Goal: Find contact information

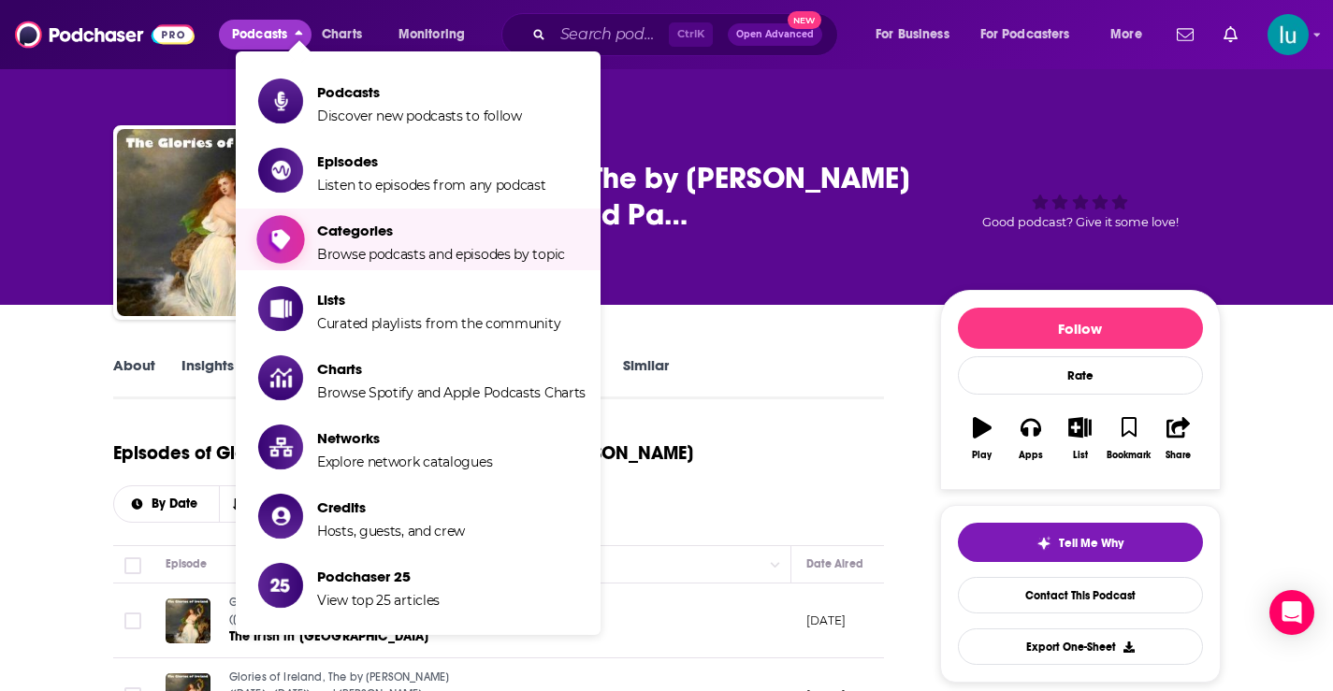
click at [350, 245] on span "Categories Browse podcasts and episodes by topic" at bounding box center [441, 239] width 248 height 47
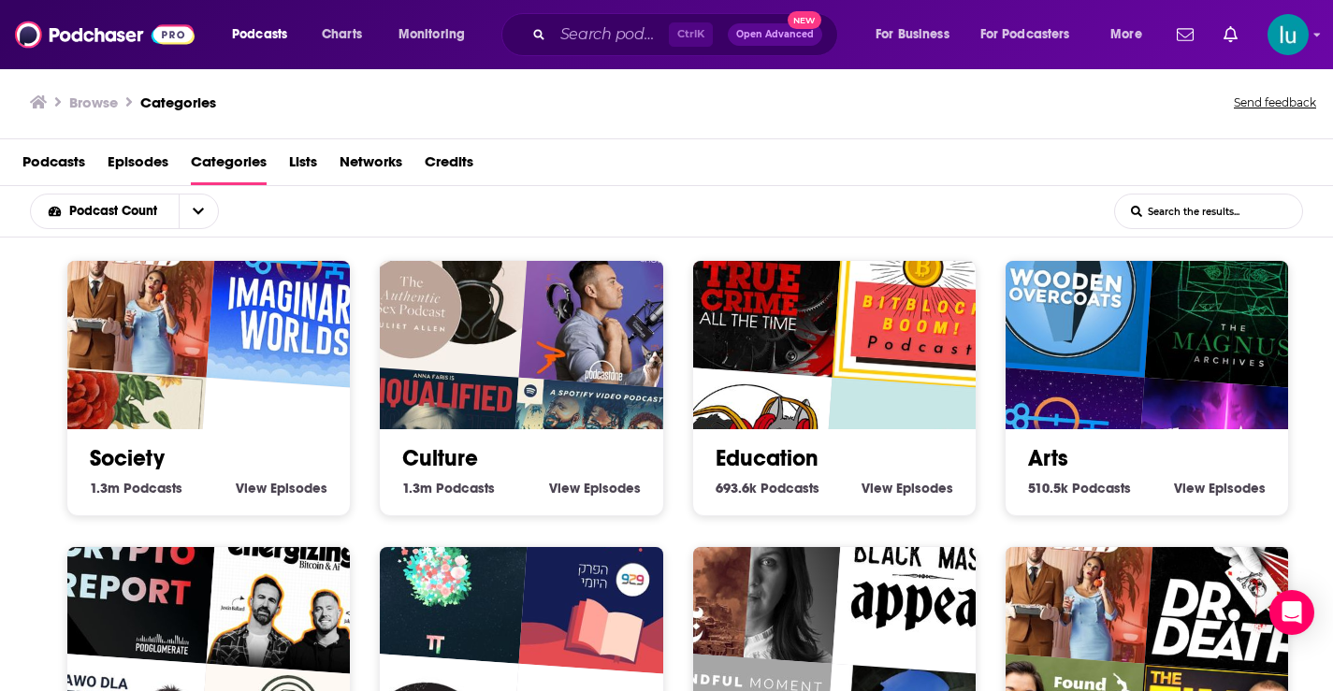
click at [518, 352] on img "Authentic Sex with Juliet Allen" at bounding box center [440, 286] width 181 height 181
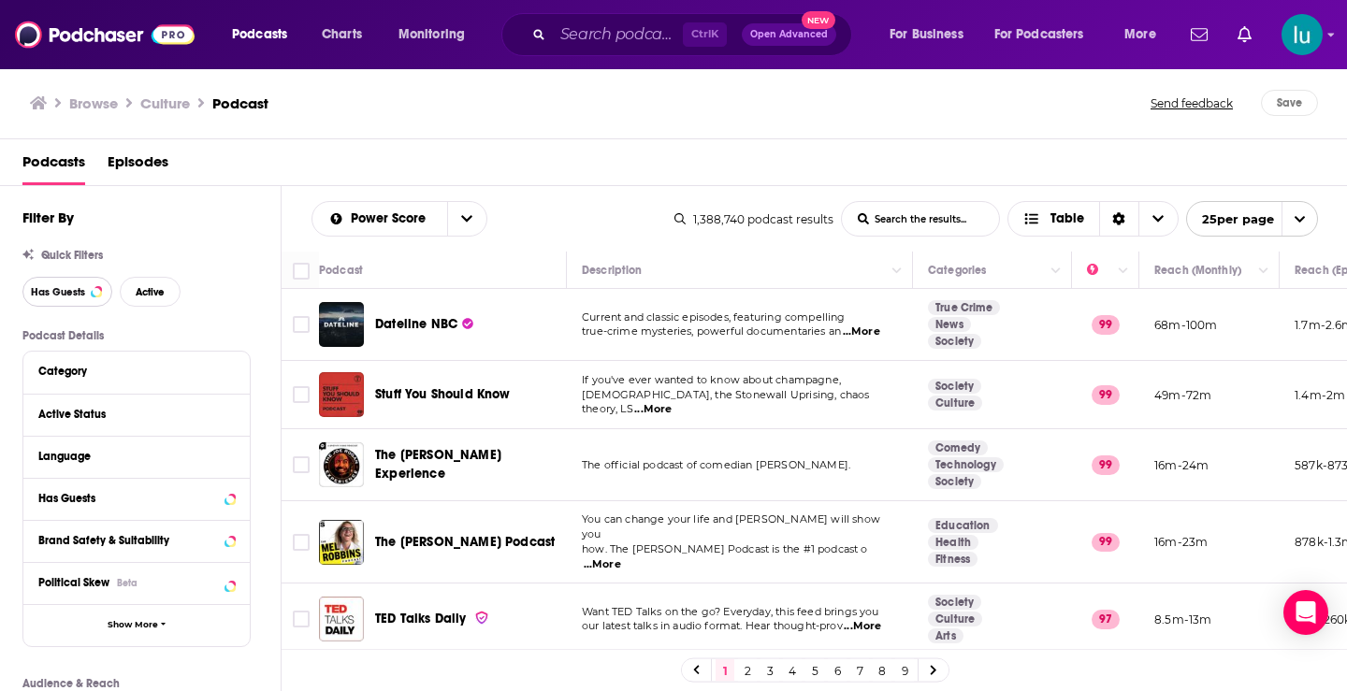
click at [70, 296] on span "Has Guests" at bounding box center [58, 292] width 54 height 10
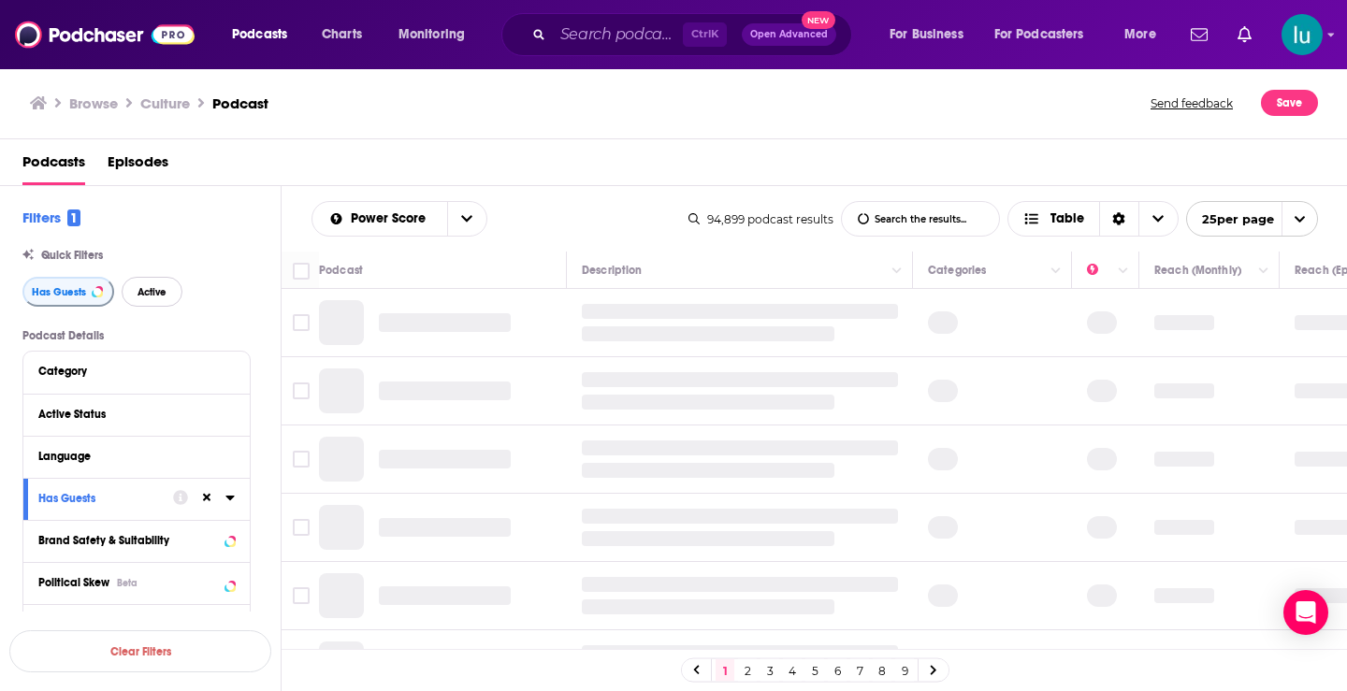
click at [151, 290] on span "Active" at bounding box center [151, 292] width 29 height 10
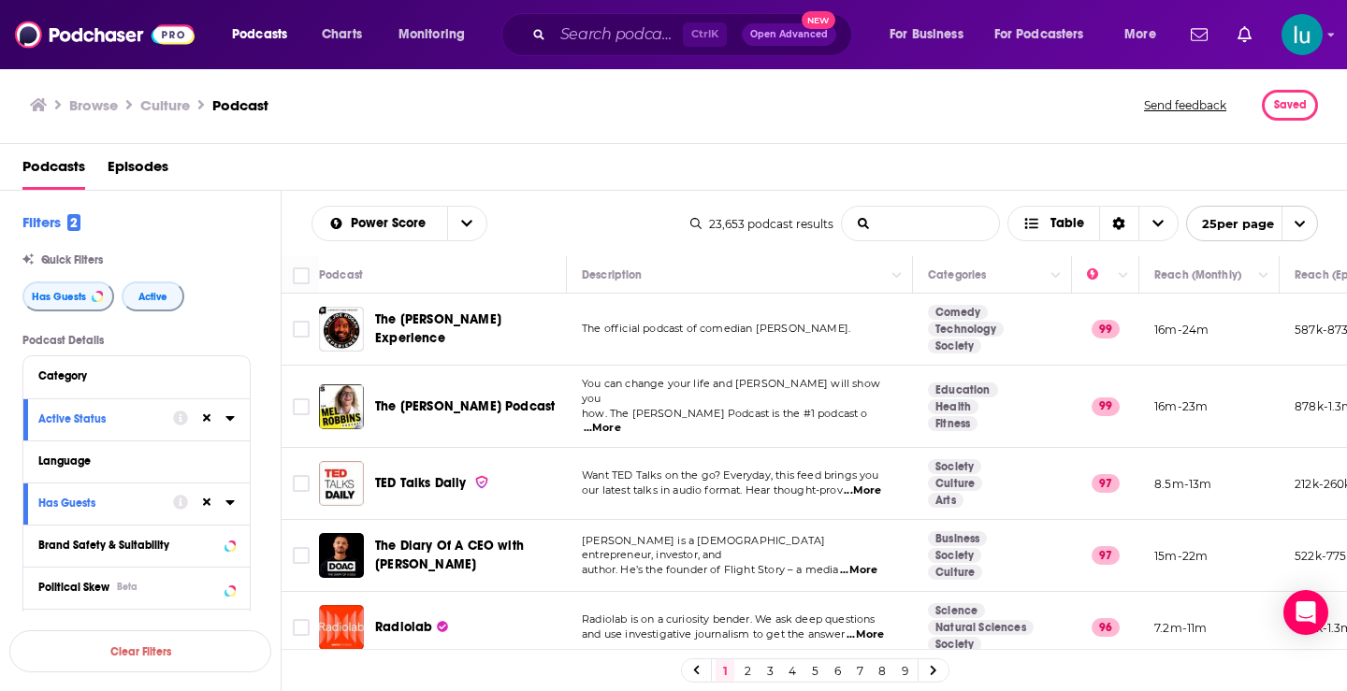
click at [888, 219] on input "List Search Input" at bounding box center [920, 224] width 157 height 34
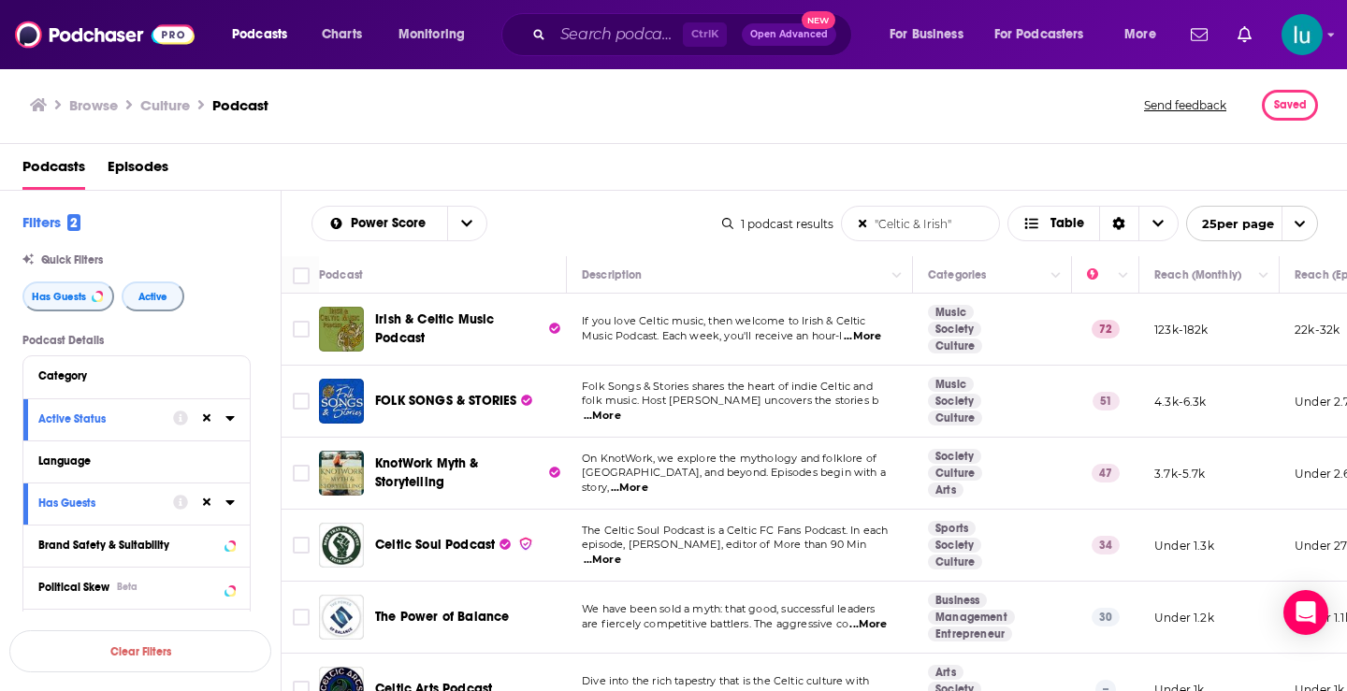
type input ""Celtic & Irish""
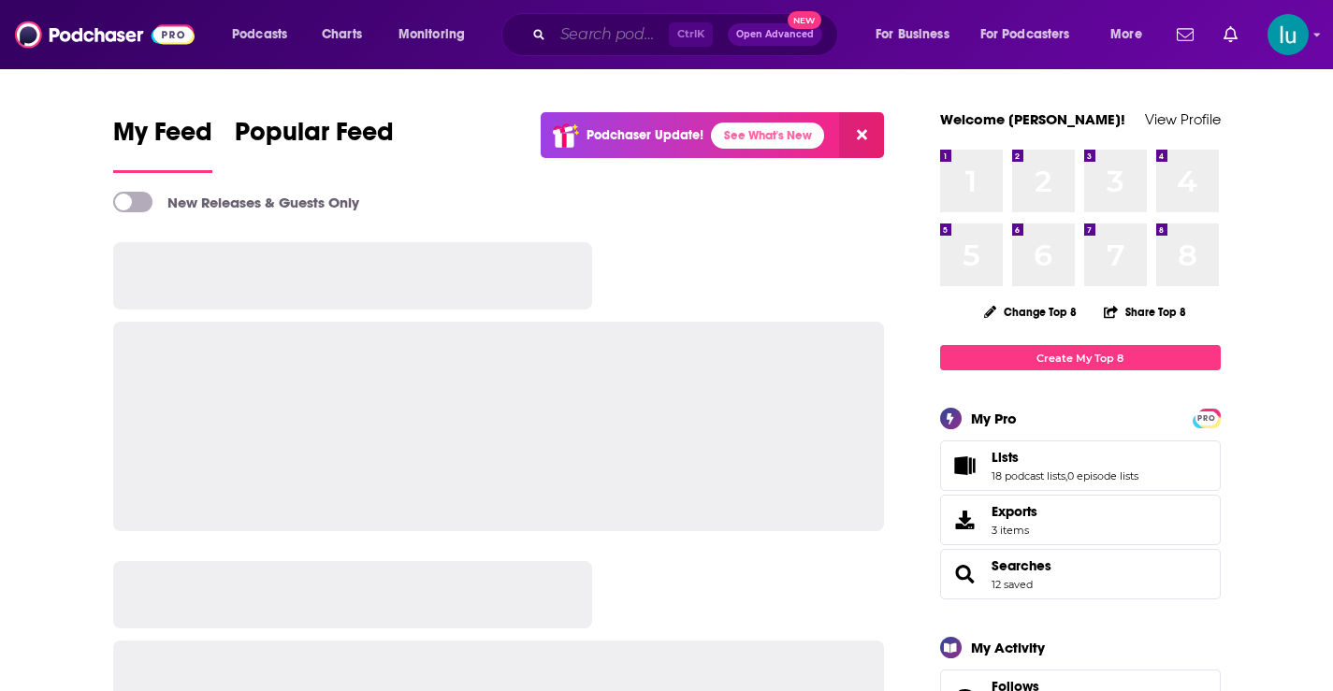
click at [591, 22] on input "Search podcasts, credits, & more..." at bounding box center [611, 35] width 116 height 30
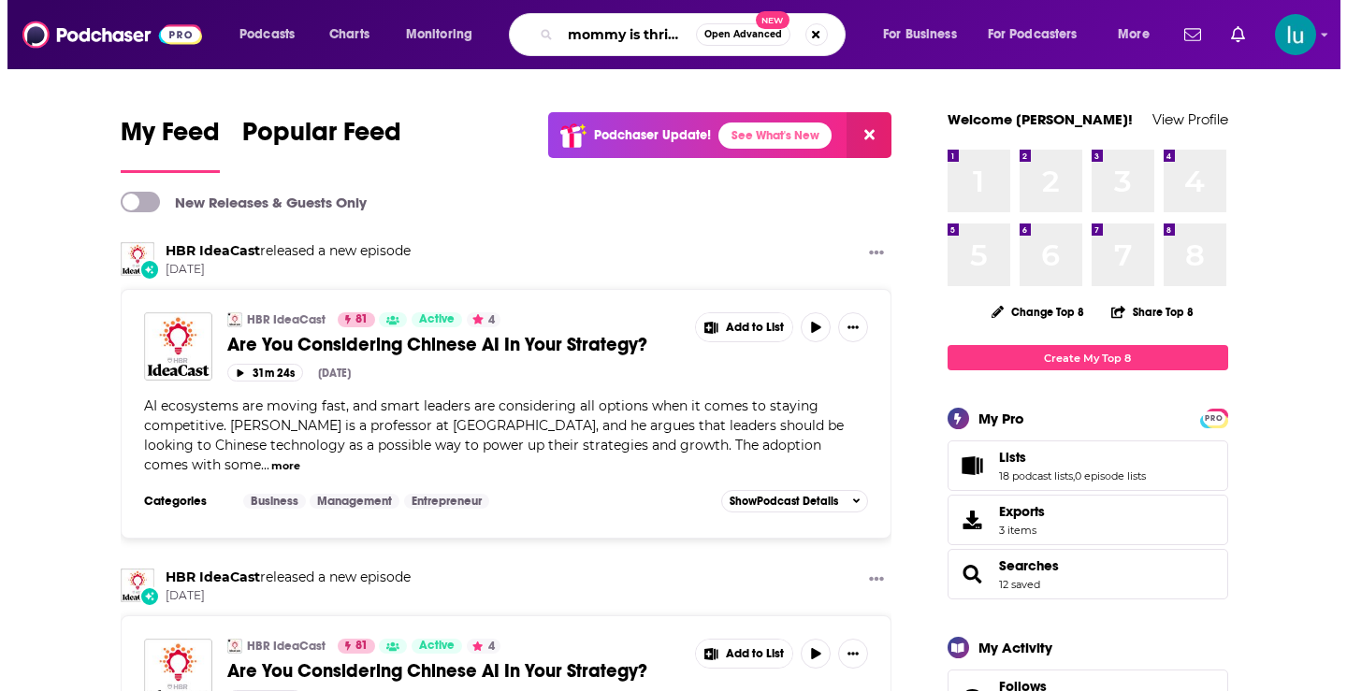
scroll to position [0, 11]
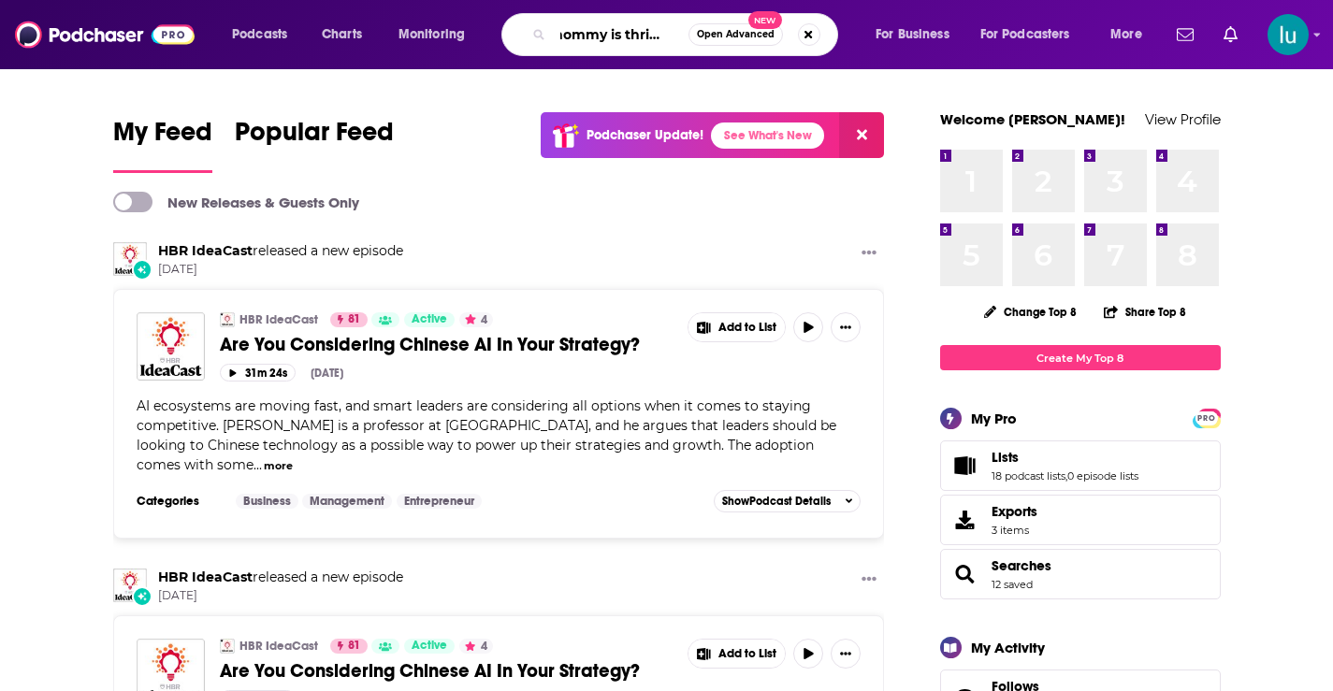
type input "mommy is thriving"
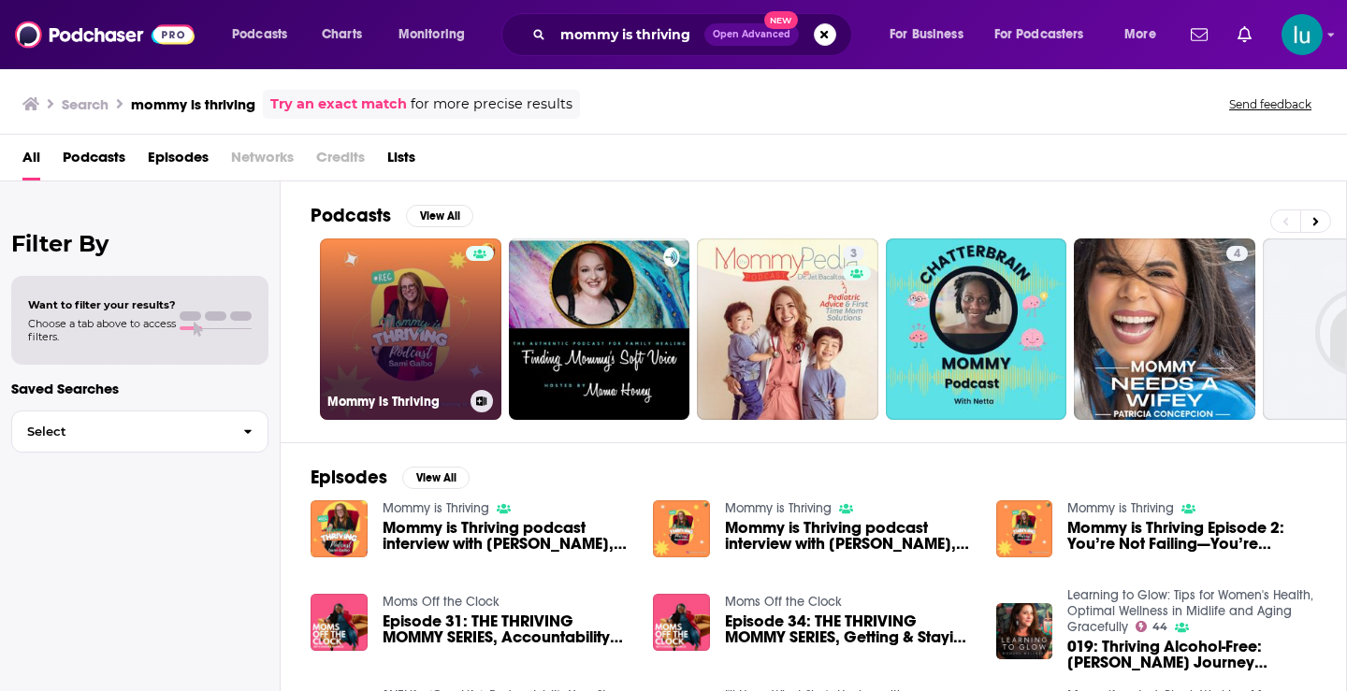
click at [410, 309] on link "Mommy is Thriving" at bounding box center [410, 329] width 181 height 181
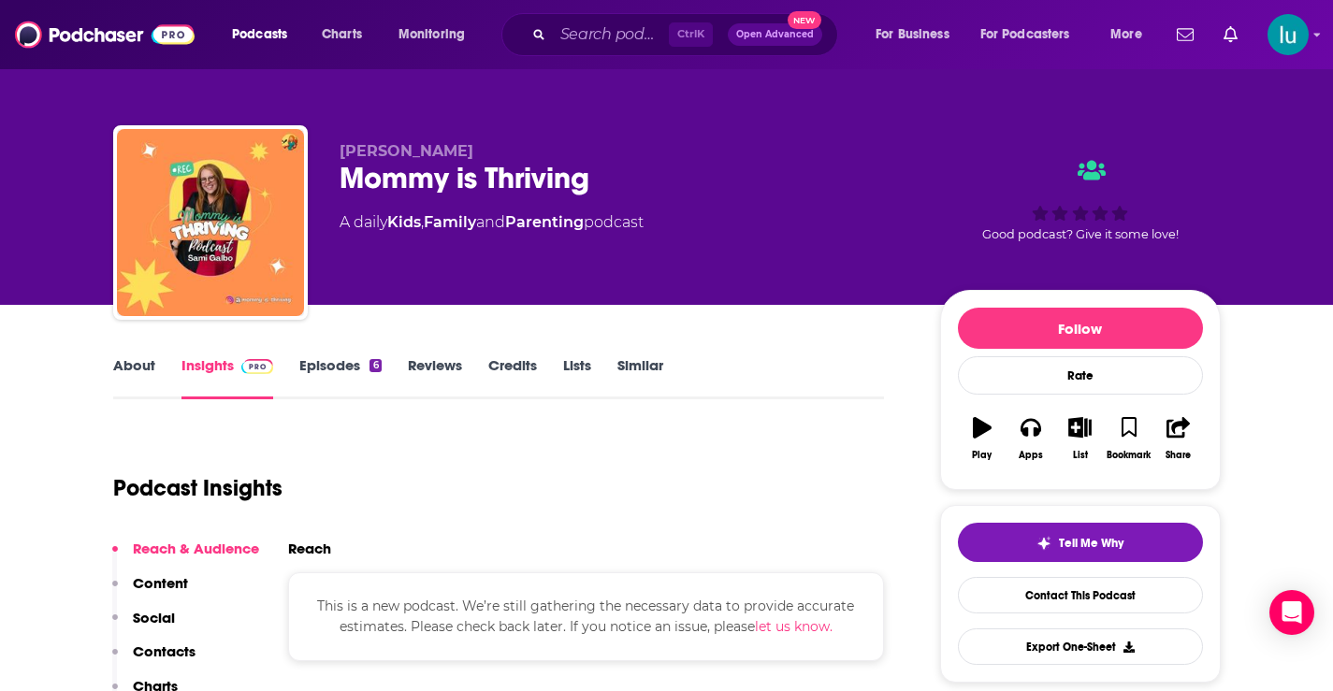
click at [325, 367] on link "Episodes 6" at bounding box center [339, 377] width 81 height 43
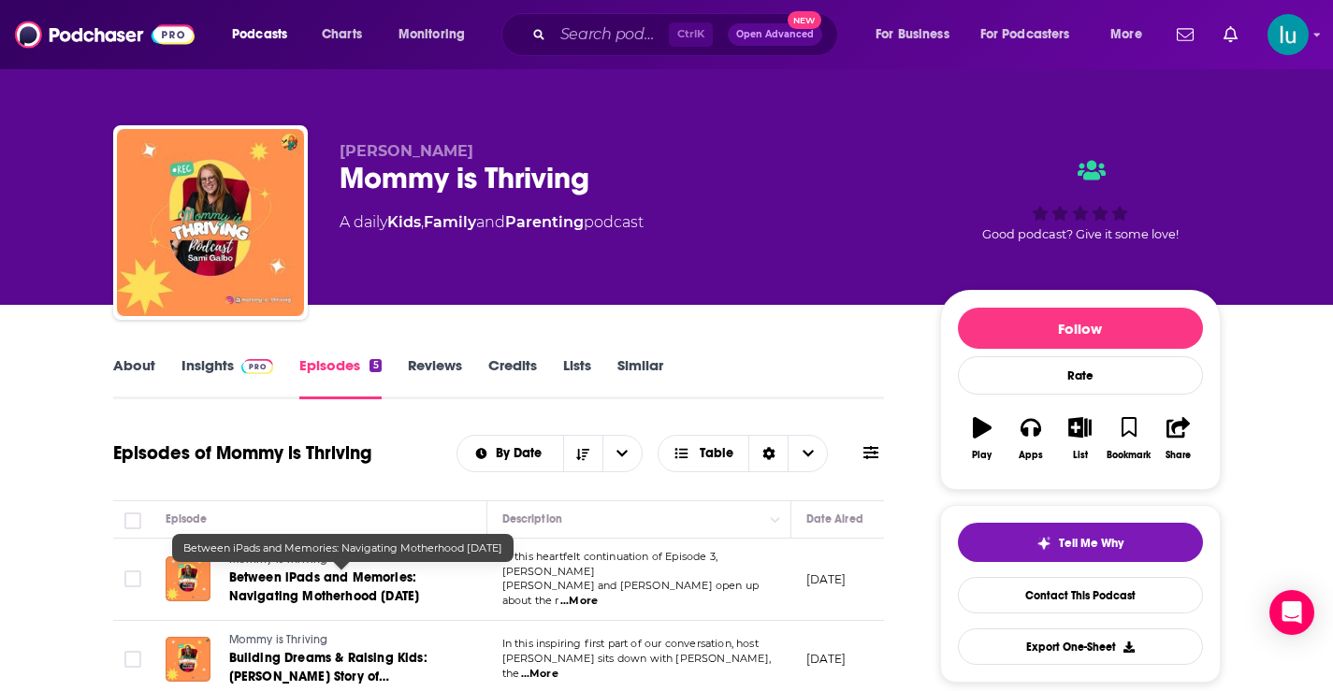
click at [321, 576] on span "Between iPads and Memories: Navigating Motherhood Today" at bounding box center [324, 587] width 191 height 35
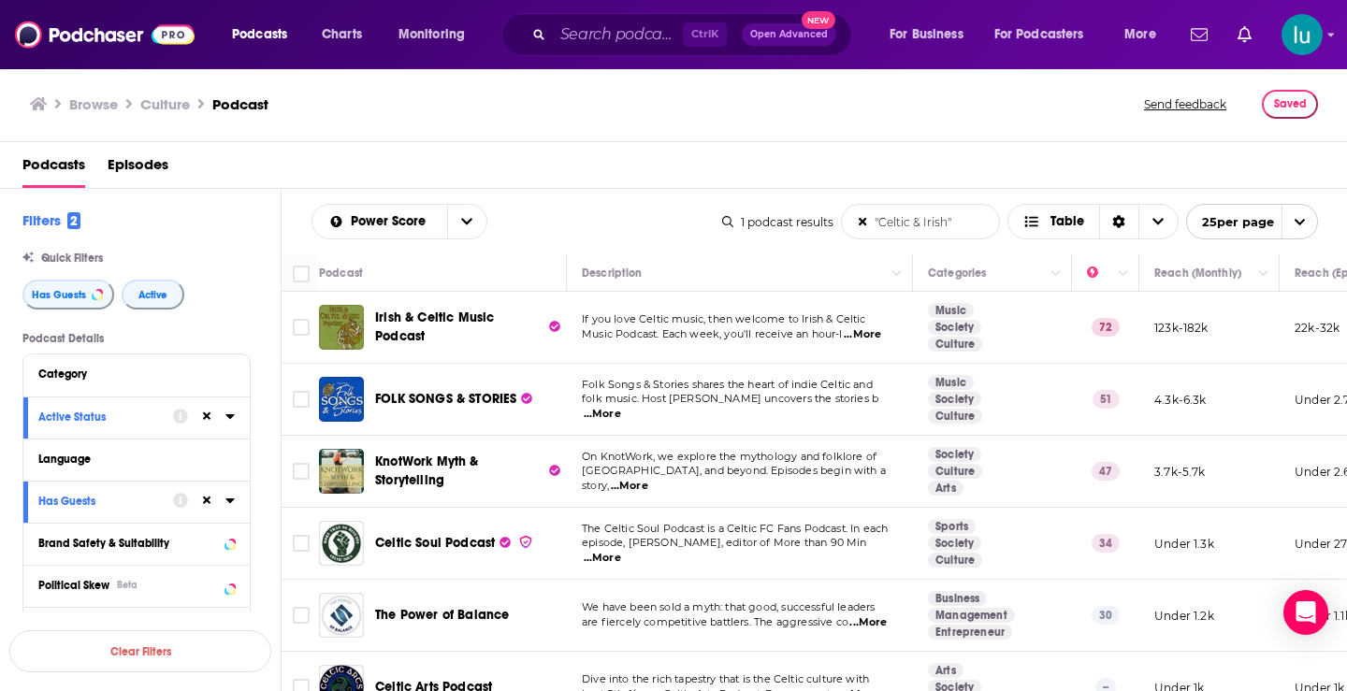
click at [648, 484] on span "...More" at bounding box center [629, 486] width 37 height 15
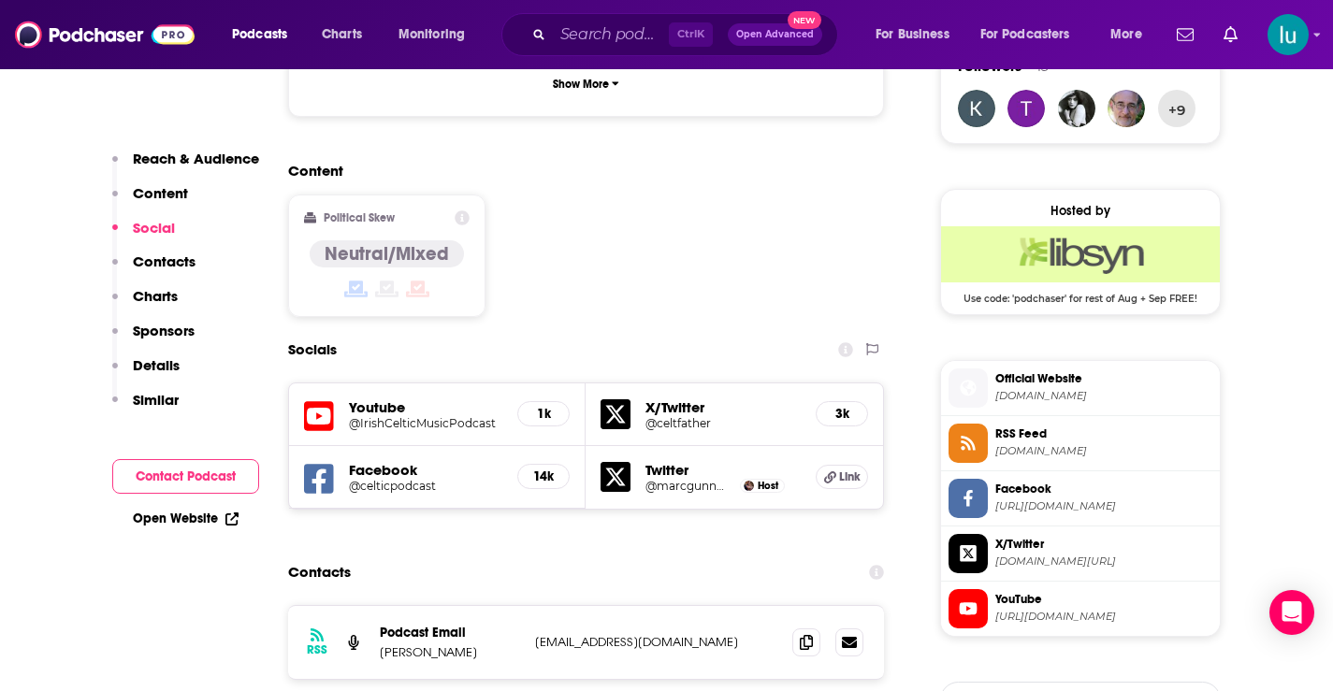
scroll to position [1457, 0]
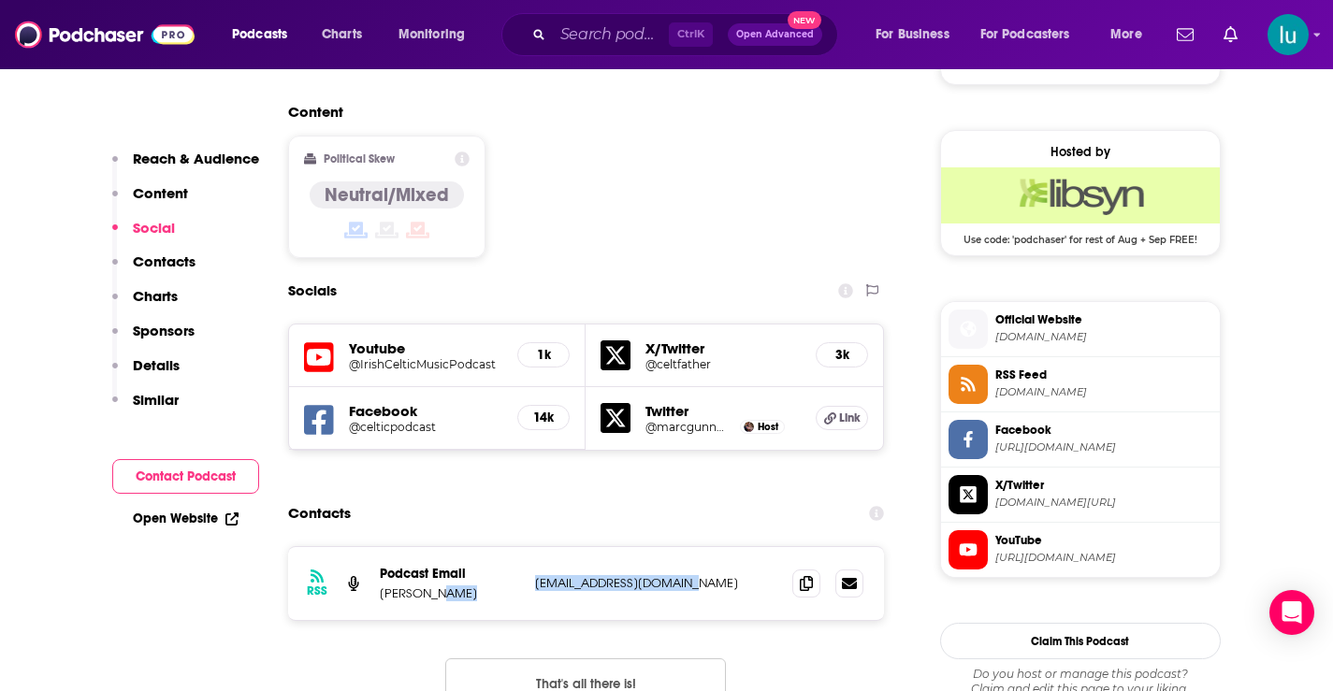
drag, startPoint x: 696, startPoint y: 448, endPoint x: 527, endPoint y: 455, distance: 169.5
click at [527, 547] on div "RSS Podcast Email Marc Gunn celticpodcast@gmail.com celticpodcast@gmail.com" at bounding box center [586, 583] width 597 height 73
copy div "celticpodcast@gmail.com"
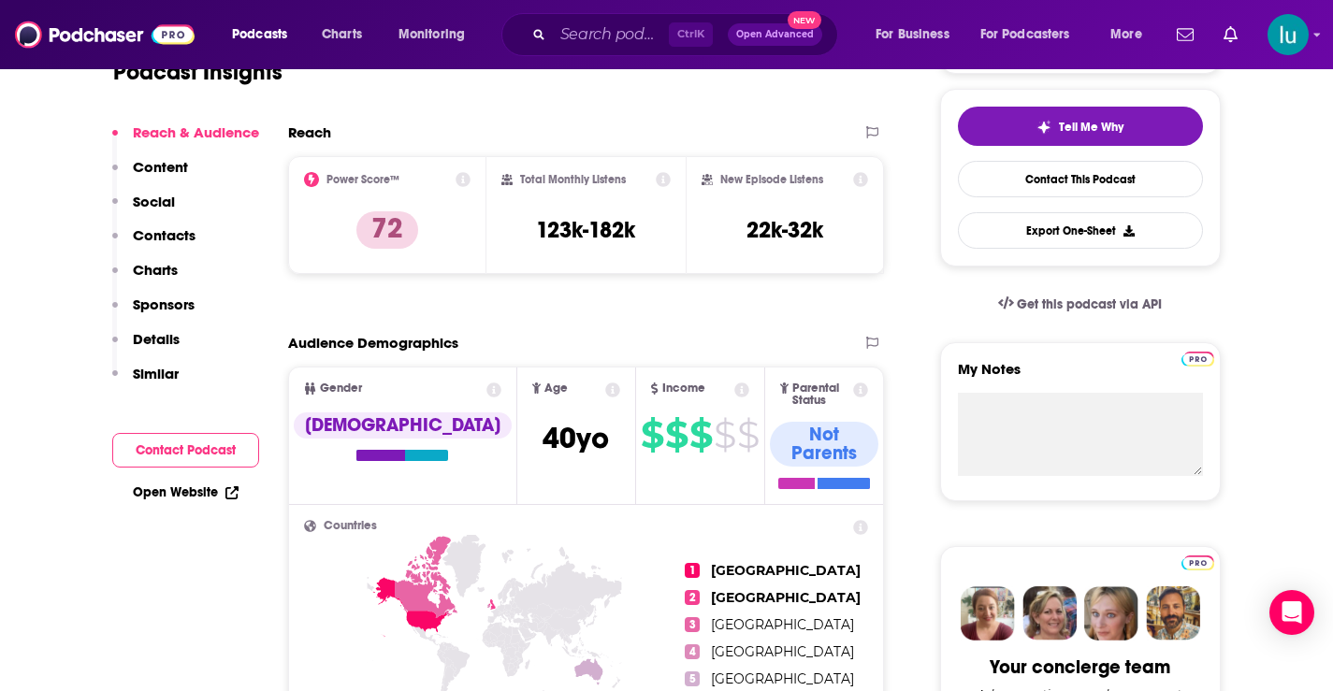
scroll to position [0, 0]
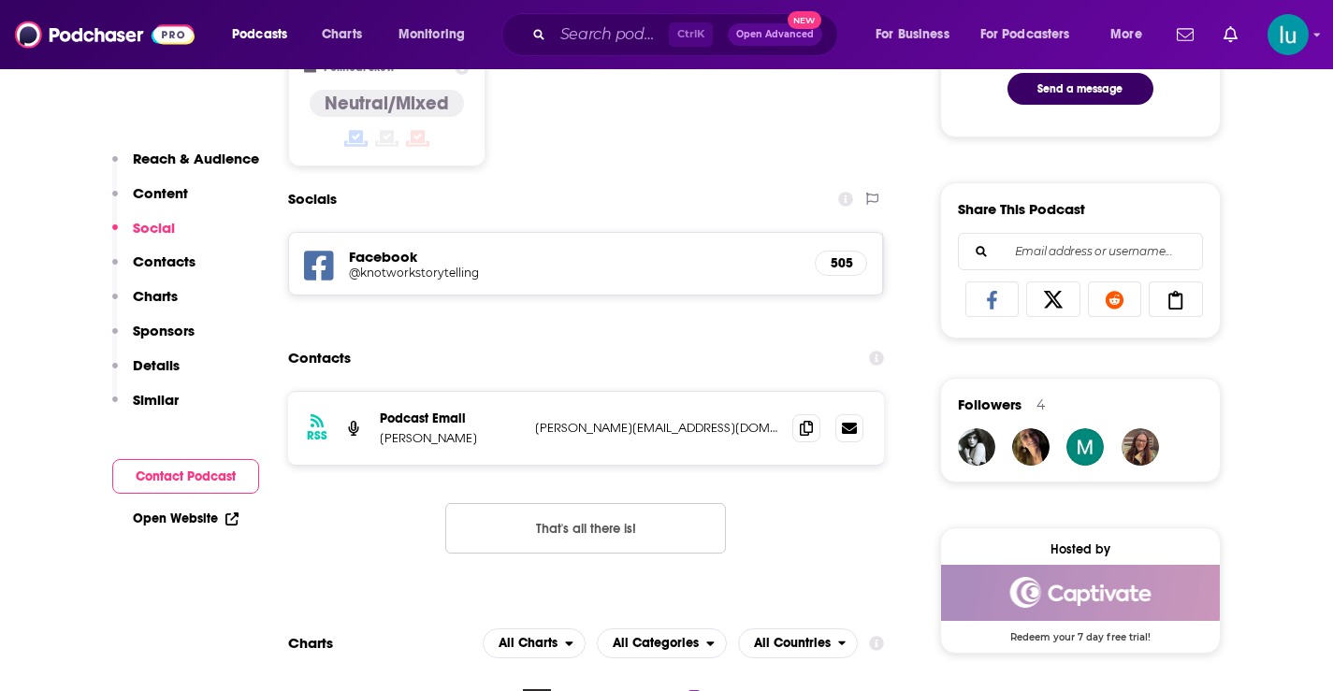
scroll to position [1224, 0]
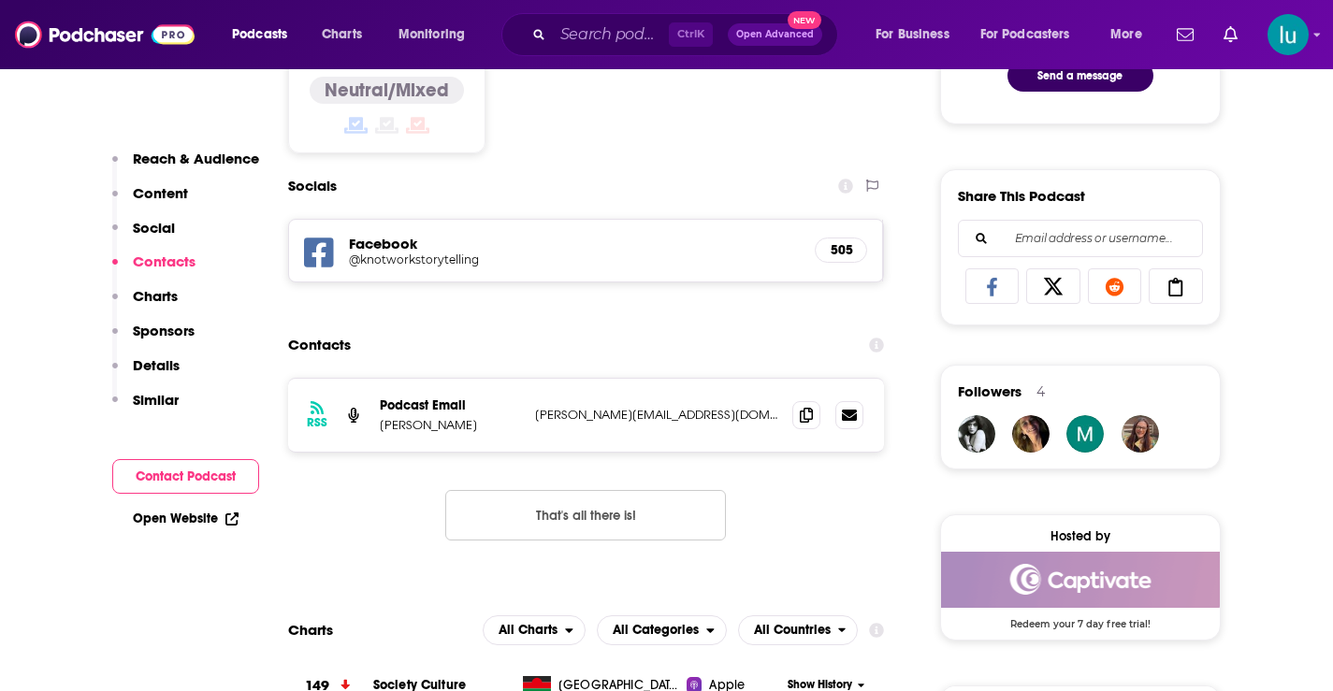
drag, startPoint x: 1345, startPoint y: 44, endPoint x: 1346, endPoint y: 132, distance: 87.9
drag, startPoint x: 698, startPoint y: 414, endPoint x: 540, endPoint y: 420, distance: 158.2
click at [530, 417] on div "RSS Podcast Email [PERSON_NAME] [PERSON_NAME][EMAIL_ADDRESS][DOMAIN_NAME] [PERS…" at bounding box center [586, 415] width 597 height 73
copy p "[PERSON_NAME][EMAIL_ADDRESS][DOMAIN_NAME]"
